Goal: Task Accomplishment & Management: Complete application form

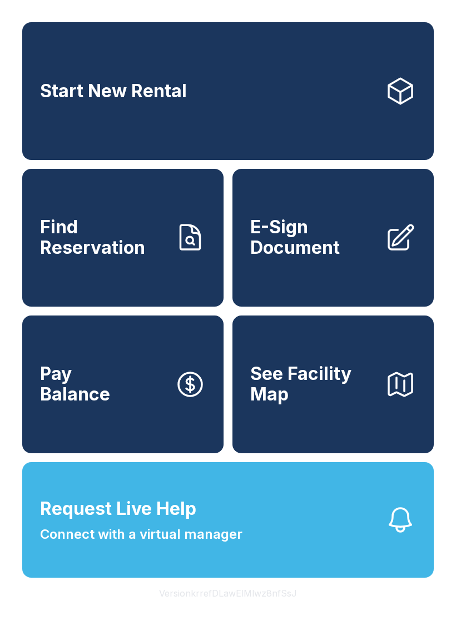
click at [177, 267] on link "Find Reservation" at bounding box center [122, 238] width 201 height 138
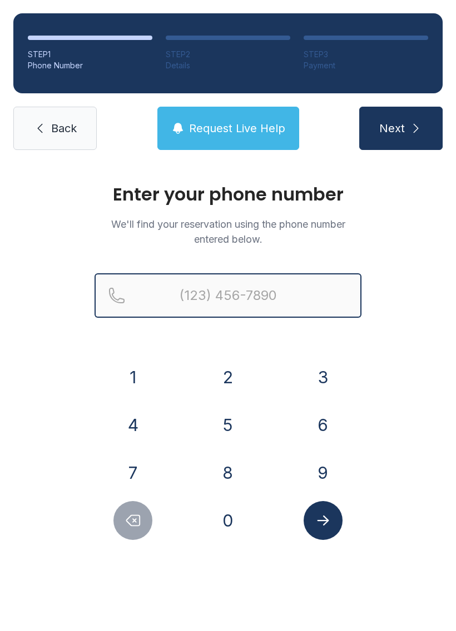
click at [266, 297] on input "Reservation phone number" at bounding box center [227, 295] width 267 height 44
type input "[PHONE_NUMBER]"
click at [400, 128] on button "Next" at bounding box center [400, 128] width 83 height 43
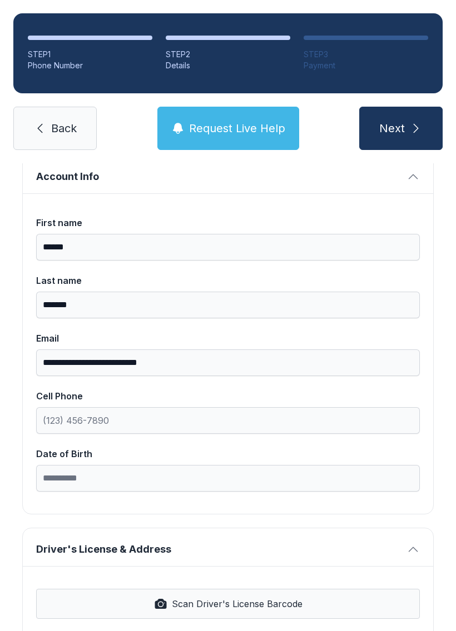
scroll to position [74, 0]
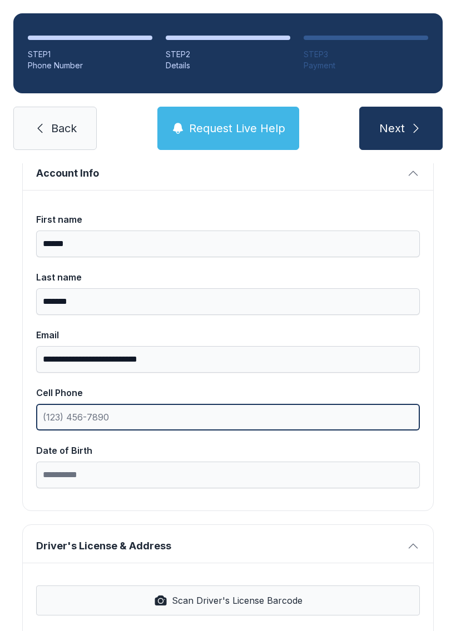
click at [228, 429] on input "Cell Phone" at bounding box center [227, 417] width 383 height 27
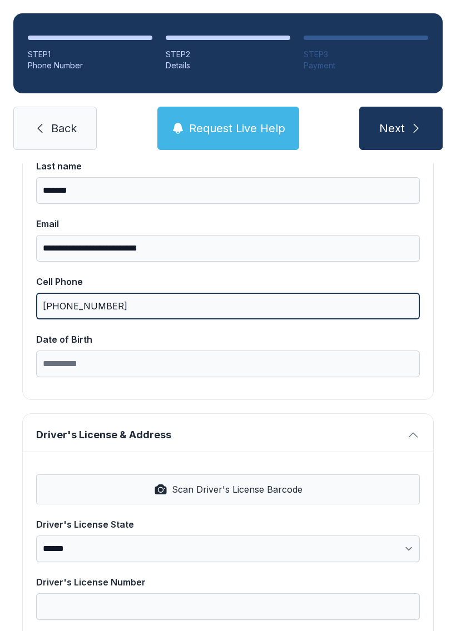
scroll to position [231, 0]
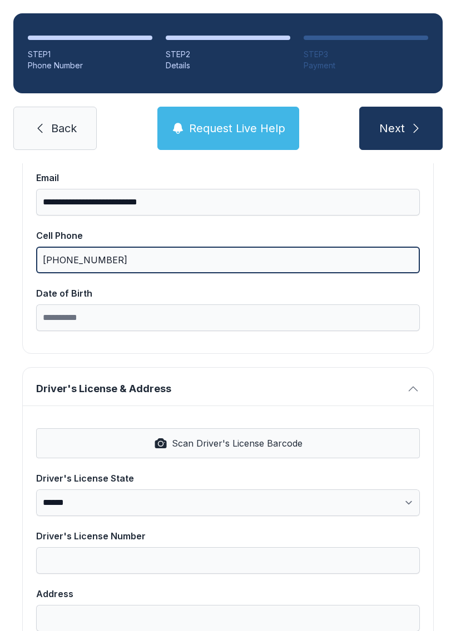
type input "[PHONE_NUMBER]"
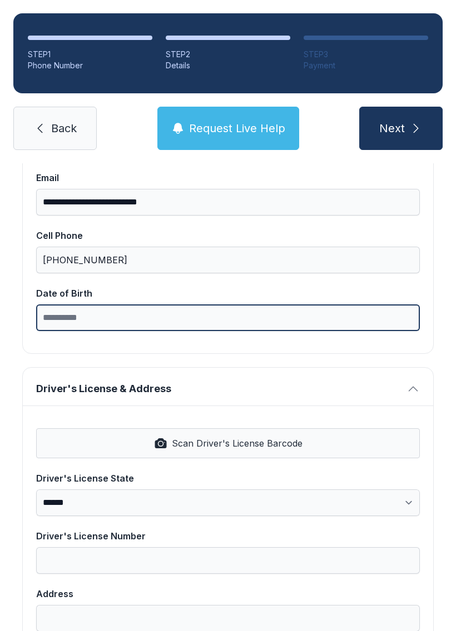
click at [245, 315] on input "Date of Birth" at bounding box center [227, 318] width 383 height 27
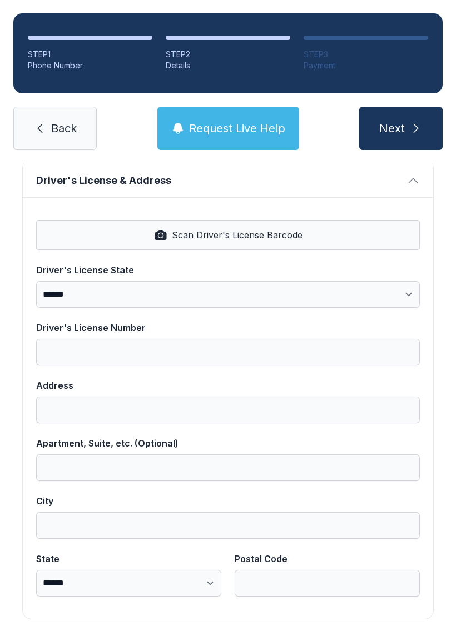
scroll to position [439, 0]
type input "**********"
click at [301, 244] on button "Scan Driver's License Barcode" at bounding box center [227, 236] width 383 height 30
select select "**"
type input "**********"
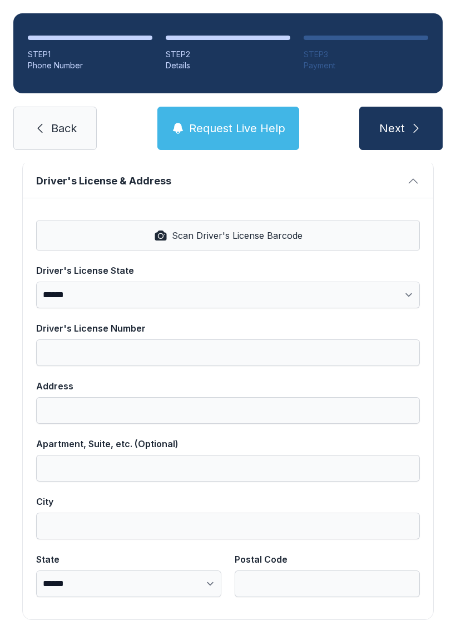
type input "**********"
select select "**"
type input "*****"
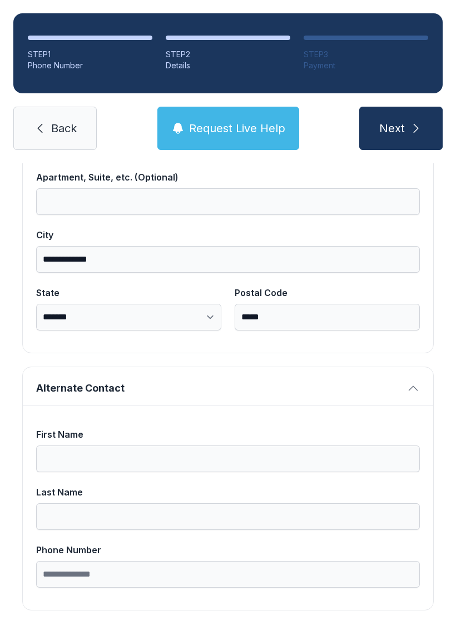
scroll to position [705, 0]
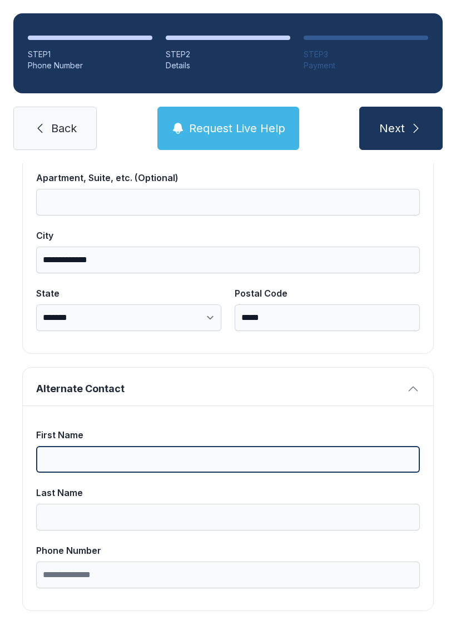
click at [191, 458] on input "First Name" at bounding box center [227, 459] width 383 height 27
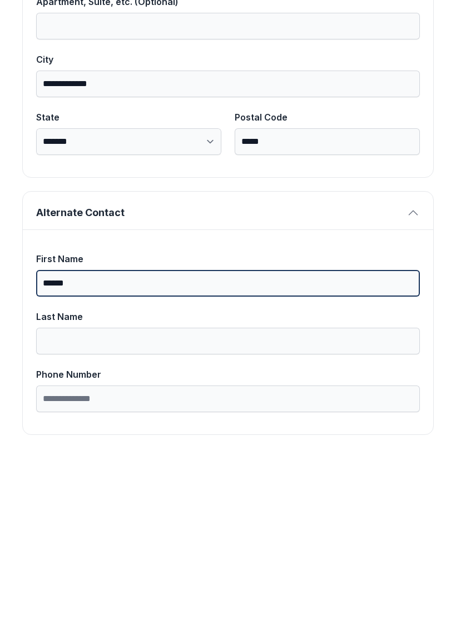
type input "******"
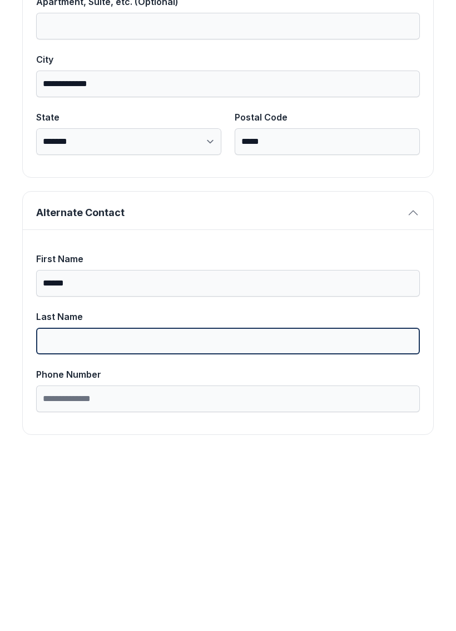
click at [173, 504] on input "Last Name" at bounding box center [227, 517] width 383 height 27
type input "*******"
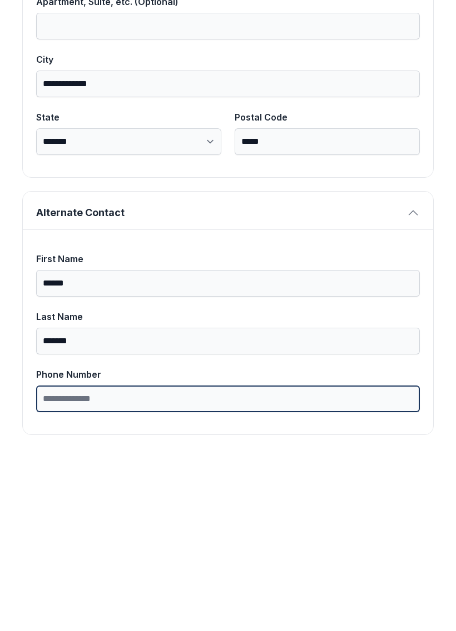
click at [241, 562] on input "Phone Number" at bounding box center [227, 575] width 383 height 27
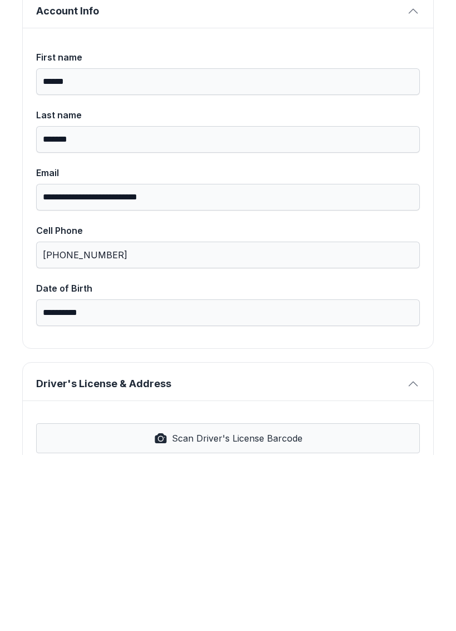
scroll to position [58, 0]
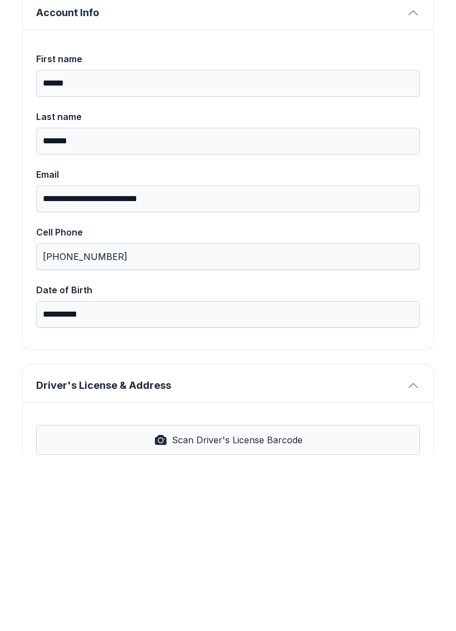
type input "**********"
click at [400, 107] on button "Next" at bounding box center [400, 128] width 83 height 43
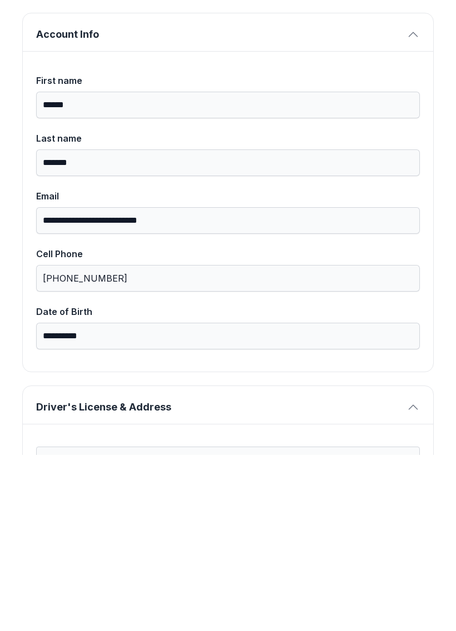
scroll to position [35, 0]
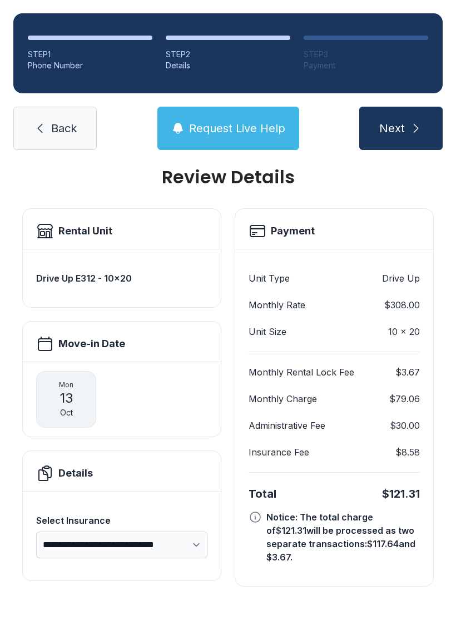
scroll to position [0, 0]
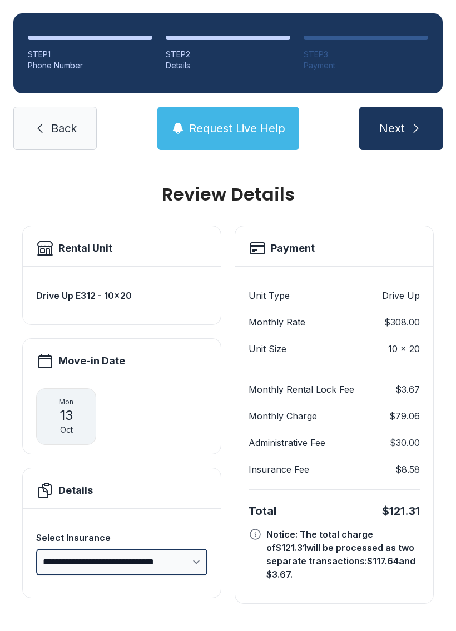
click at [173, 549] on select "**********" at bounding box center [121, 562] width 171 height 27
click at [239, 112] on button "Request Live Help" at bounding box center [228, 128] width 142 height 43
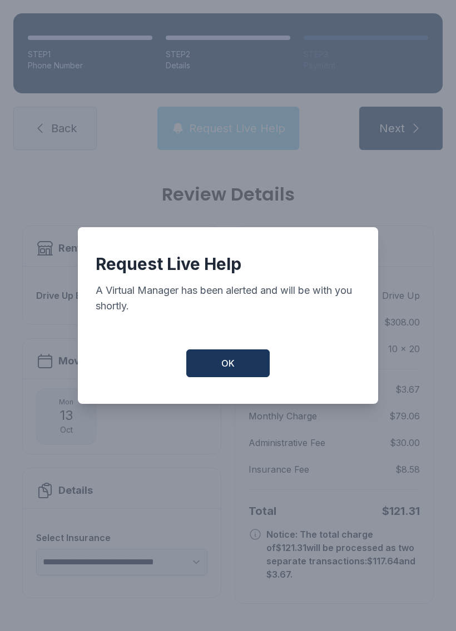
click at [237, 363] on button "OK" at bounding box center [227, 364] width 83 height 28
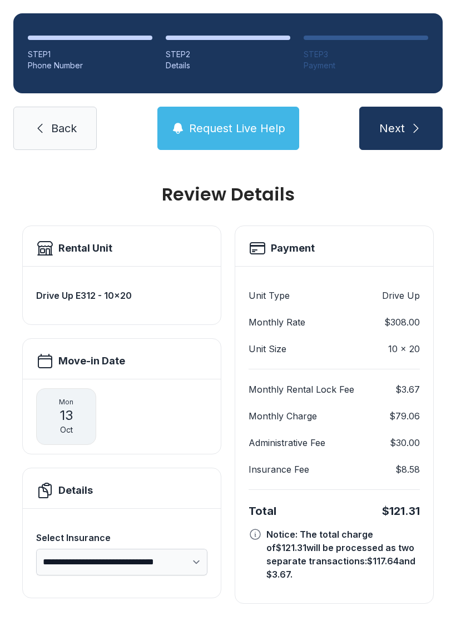
click at [72, 121] on span "Back" at bounding box center [64, 129] width 26 height 16
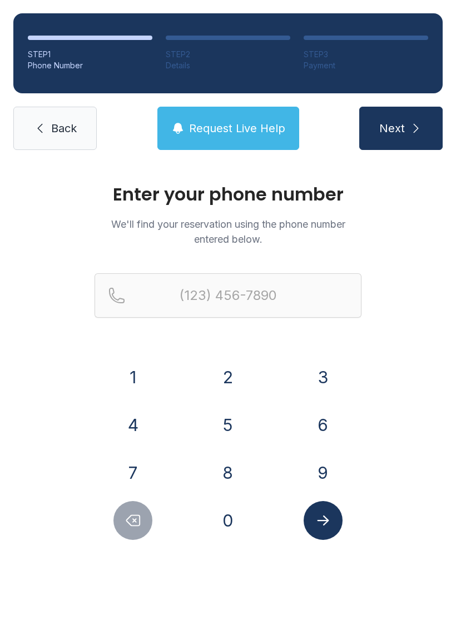
click at [81, 146] on link "Back" at bounding box center [54, 128] width 83 height 43
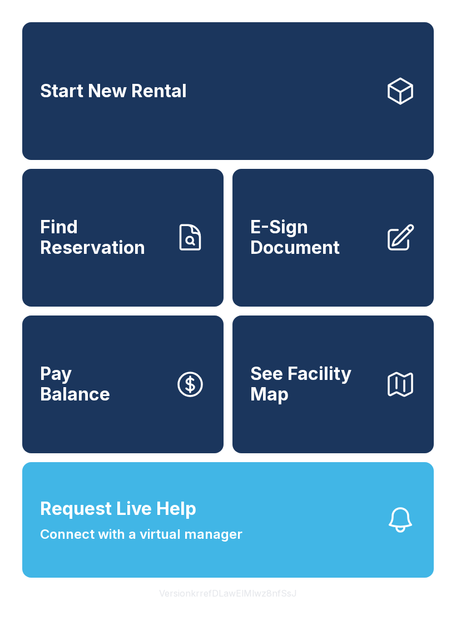
click at [125, 258] on span "Find Reservation" at bounding box center [103, 237] width 126 height 41
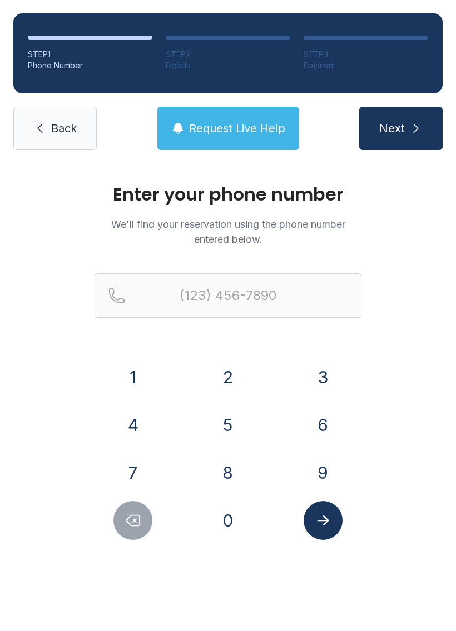
click at [329, 380] on button "3" at bounding box center [322, 377] width 39 height 39
click at [239, 522] on button "0" at bounding box center [227, 520] width 39 height 39
click at [230, 422] on button "5" at bounding box center [227, 425] width 39 height 39
click at [132, 462] on button "7" at bounding box center [132, 473] width 39 height 39
click at [127, 472] on button "7" at bounding box center [132, 473] width 39 height 39
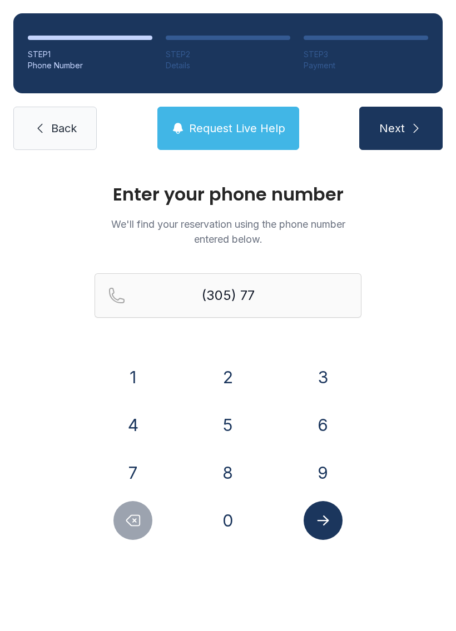
click at [215, 370] on button "2" at bounding box center [227, 377] width 39 height 39
click at [227, 522] on button "0" at bounding box center [227, 520] width 39 height 39
click at [320, 385] on button "3" at bounding box center [322, 377] width 39 height 39
click at [325, 380] on button "3" at bounding box center [322, 377] width 39 height 39
click at [217, 437] on button "5" at bounding box center [227, 425] width 39 height 39
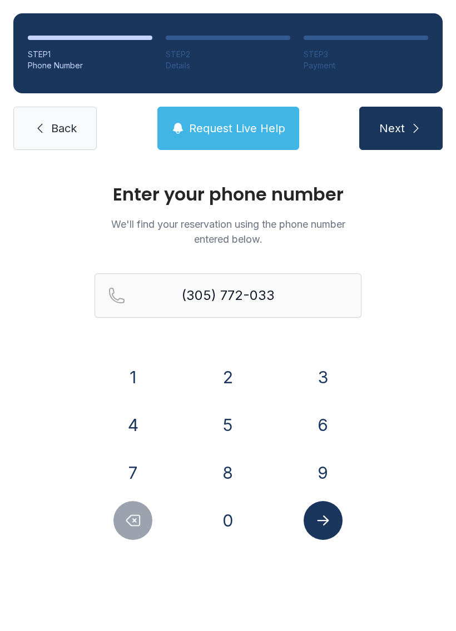
type input "[PHONE_NUMBER]"
click at [339, 527] on button "Submit lookup form" at bounding box center [322, 520] width 39 height 39
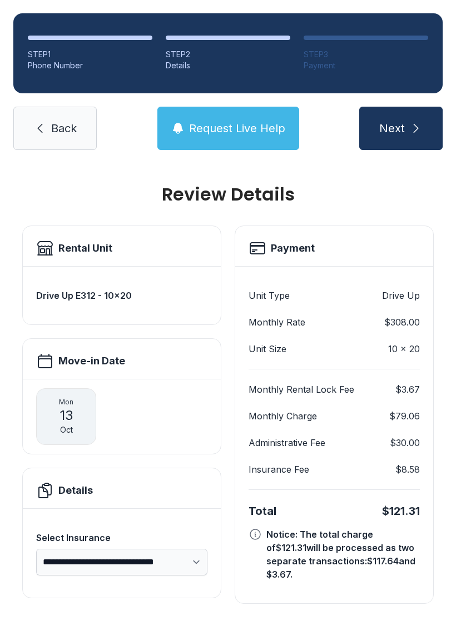
click at [67, 129] on span "Back" at bounding box center [64, 129] width 26 height 16
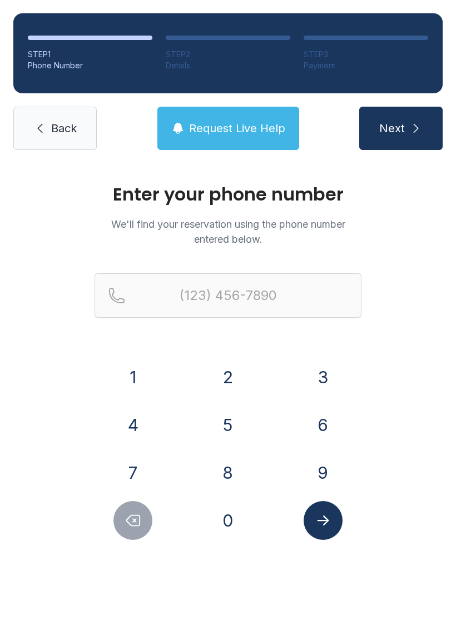
click at [74, 136] on span "Back" at bounding box center [64, 129] width 26 height 16
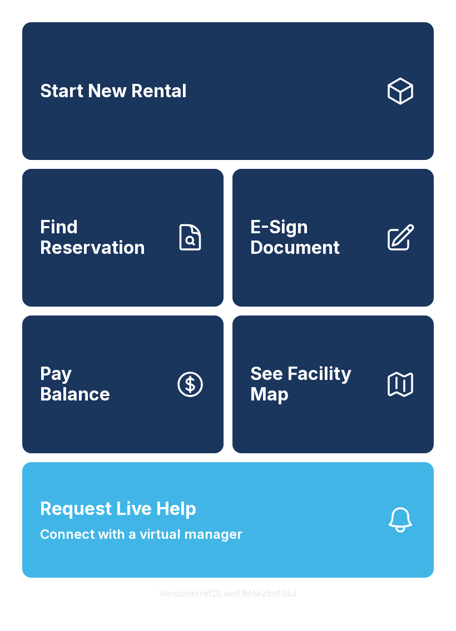
click at [364, 252] on span "E-Sign Document" at bounding box center [313, 237] width 126 height 41
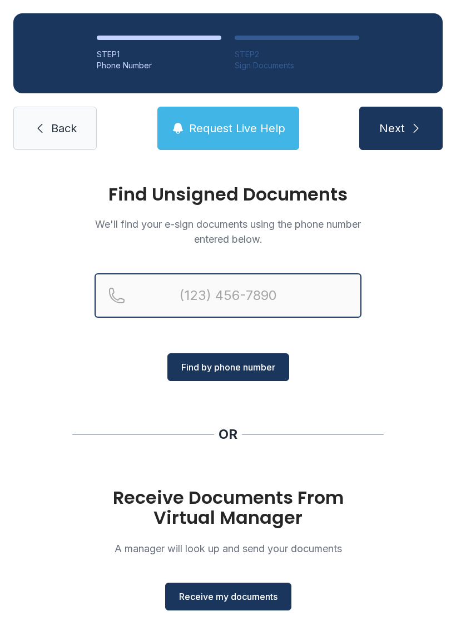
click at [270, 299] on input "Reservation phone number" at bounding box center [227, 295] width 267 height 44
type input "("
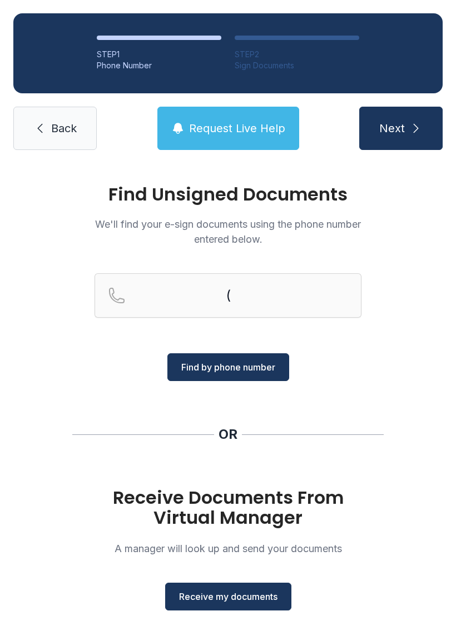
click at [416, 382] on div "Find Unsigned Documents We'll find your e-sign documents using the phone number…" at bounding box center [228, 409] width 456 height 492
click at [233, 604] on button "Receive my documents" at bounding box center [228, 597] width 126 height 28
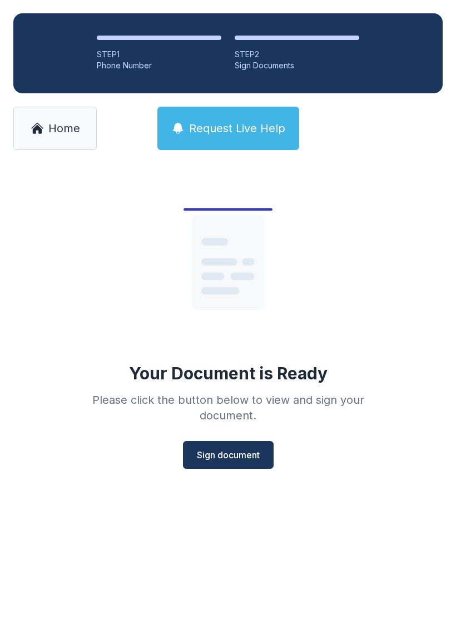
click at [252, 455] on span "Sign document" at bounding box center [228, 455] width 63 height 13
click at [52, 145] on link "Home" at bounding box center [54, 128] width 83 height 43
